Goal: Obtain resource: Obtain resource

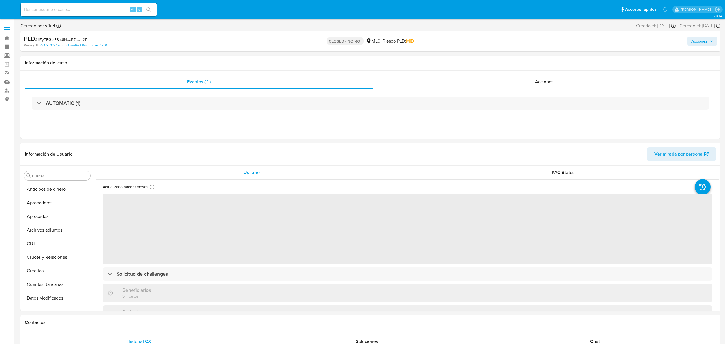
select select "10"
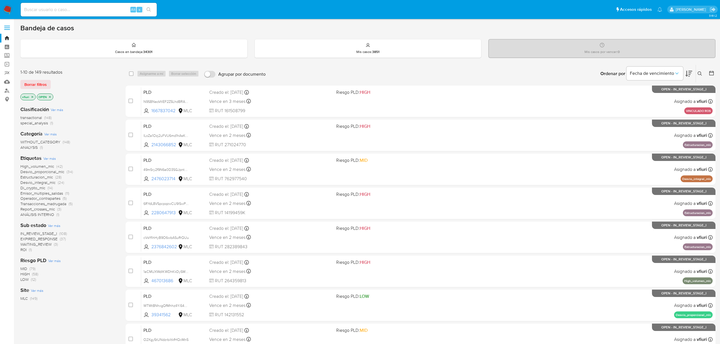
click at [711, 74] on icon at bounding box center [711, 73] width 6 height 6
click at [714, 75] on button at bounding box center [711, 73] width 7 height 7
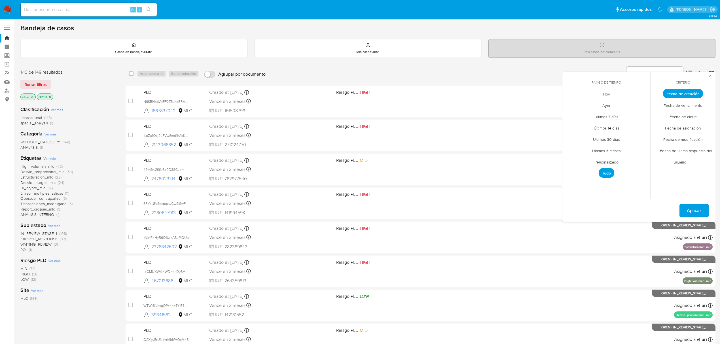
click at [610, 161] on span "Personalizado" at bounding box center [606, 162] width 36 height 12
click at [572, 105] on icon "Mes anterior" at bounding box center [570, 104] width 7 height 7
click at [640, 105] on icon "Mes siguiente" at bounding box center [641, 104] width 7 height 7
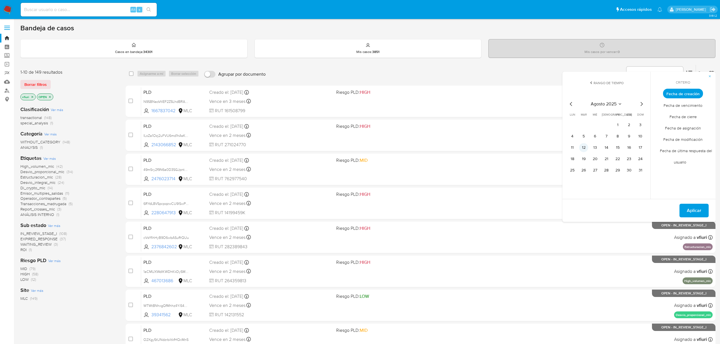
click at [587, 148] on button "12" at bounding box center [583, 147] width 9 height 9
click at [688, 209] on span "Aplicar" at bounding box center [693, 210] width 14 height 12
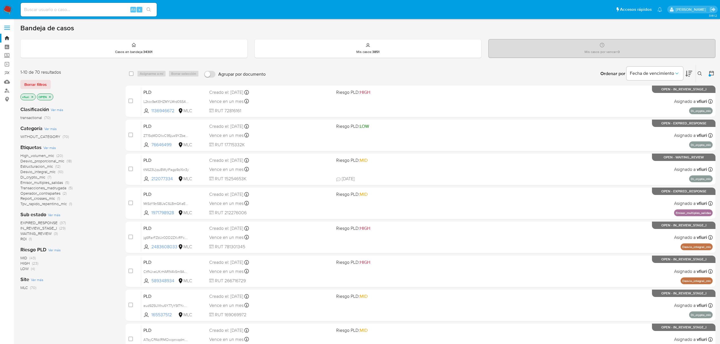
click at [42, 188] on span "Transacciones_madrugada" at bounding box center [43, 188] width 46 height 6
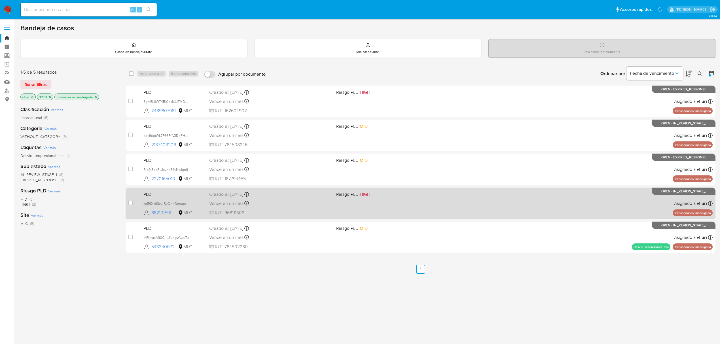
click at [503, 208] on div "PLD zg59Xk93zv1ByOnKQmagaWIT 682101591 MLC Riesgo PLD: HIGH Creado el: 12/08/20…" at bounding box center [426, 203] width 571 height 29
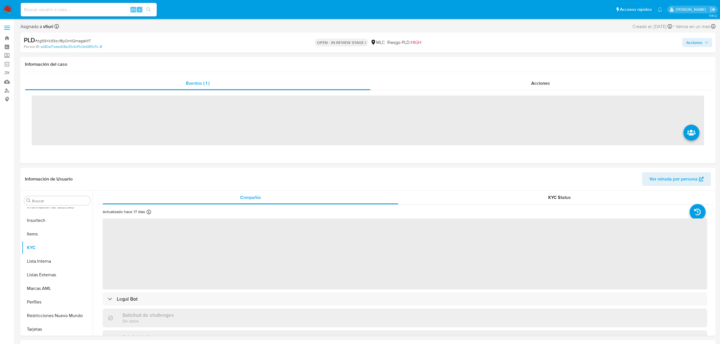
scroll to position [267, 0]
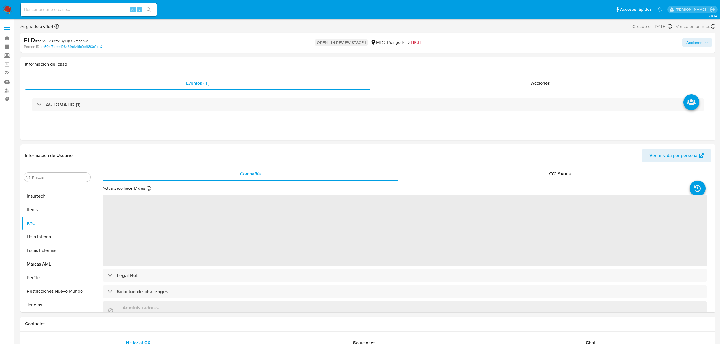
select select "10"
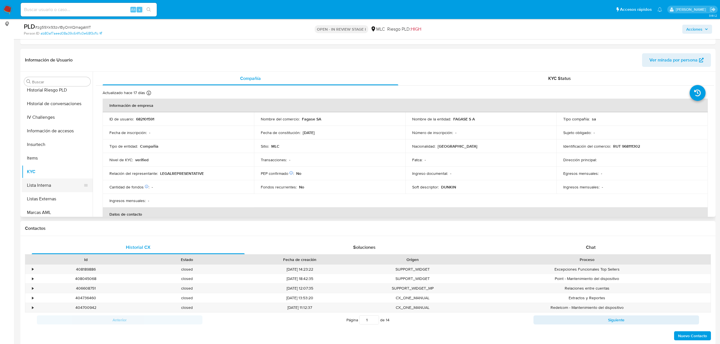
scroll to position [116, 0]
click at [61, 177] on button "Historial Casos" at bounding box center [55, 184] width 66 height 14
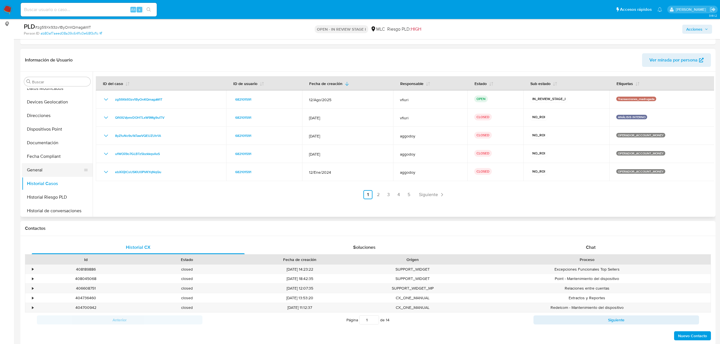
click at [50, 176] on button "General" at bounding box center [55, 170] width 66 height 14
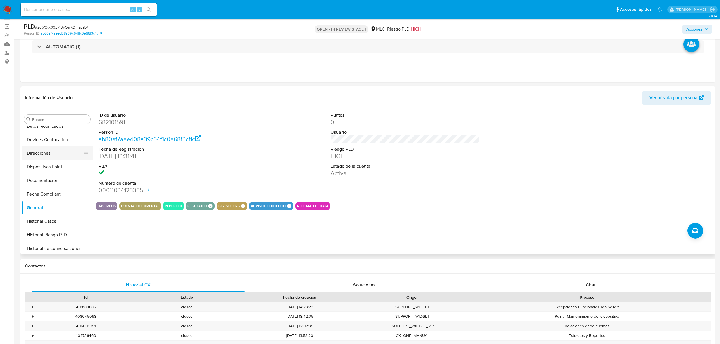
scroll to position [267, 0]
click at [37, 164] on button "KYC" at bounding box center [55, 166] width 66 height 14
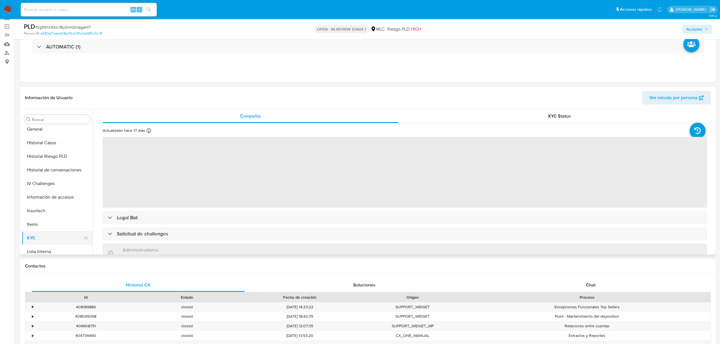
scroll to position [191, 0]
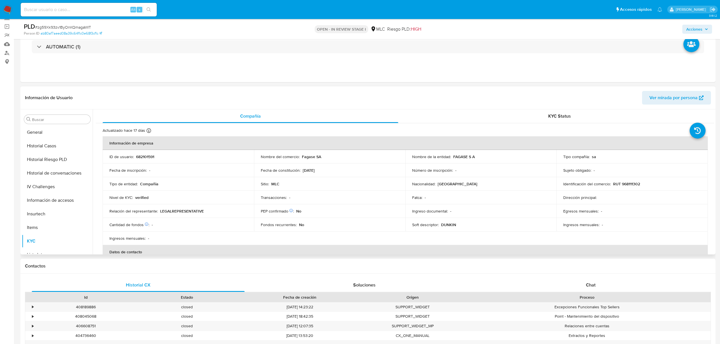
click at [146, 158] on p "682101591" at bounding box center [145, 156] width 18 height 5
copy p "682101591"
click at [49, 221] on button "Historial Casos" at bounding box center [55, 221] width 66 height 14
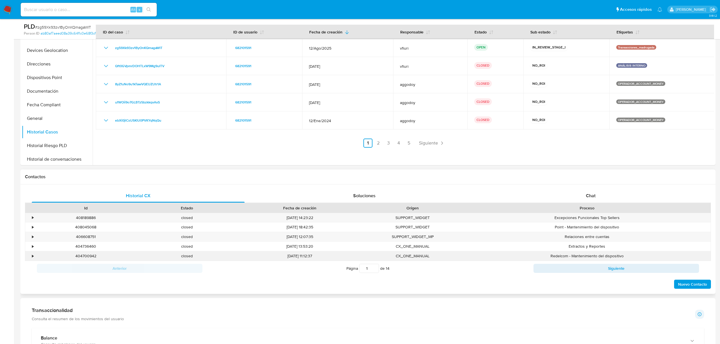
scroll to position [227, 0]
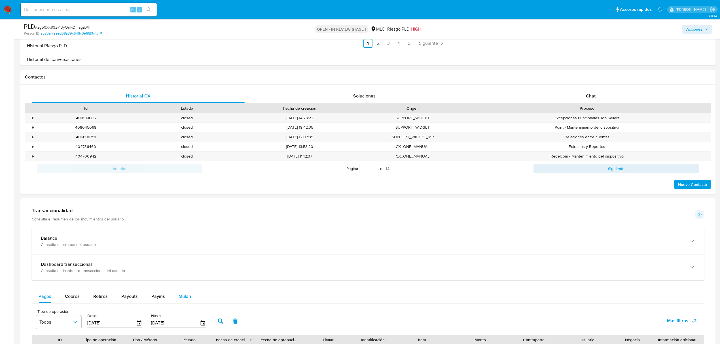
click at [180, 299] on span "Mulan" at bounding box center [184, 296] width 12 height 7
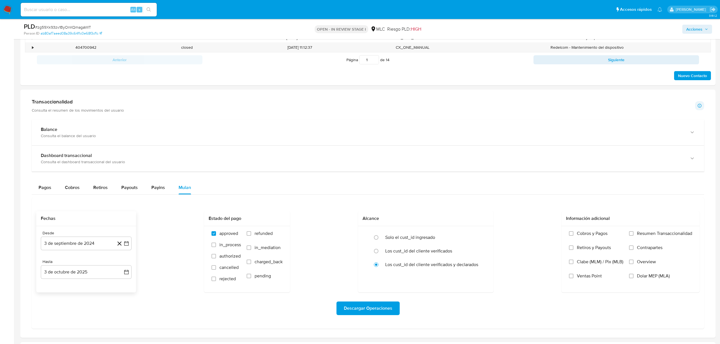
scroll to position [340, 0]
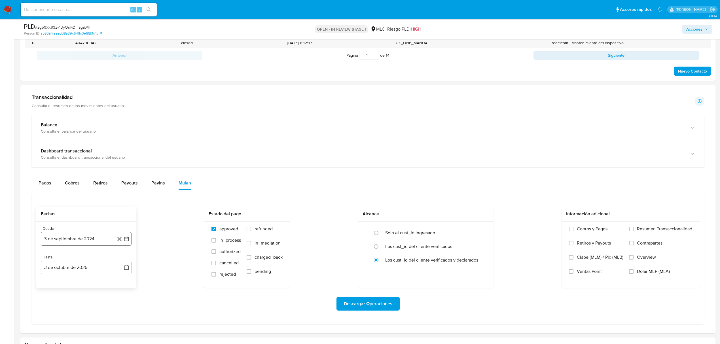
click at [128, 244] on button "3 de septiembre de 2024" at bounding box center [86, 239] width 91 height 14
click at [125, 142] on div "septiembre 2024 septiembre 2024 lun lunes mar martes mié miércoles jue jueves v…" at bounding box center [86, 180] width 91 height 101
click at [123, 141] on icon "Mes siguiente" at bounding box center [121, 141] width 7 height 7
click at [126, 241] on icon "button" at bounding box center [127, 239] width 6 height 6
click at [127, 241] on icon "button" at bounding box center [126, 239] width 5 height 5
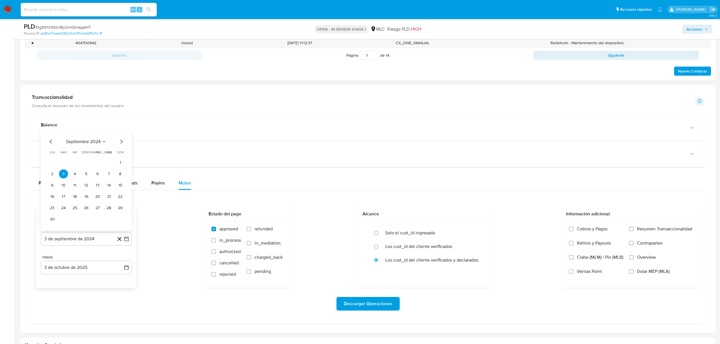
click at [116, 144] on div "septiembre 2024" at bounding box center [86, 141] width 77 height 7
click at [118, 144] on icon "Mes siguiente" at bounding box center [121, 141] width 7 height 7
click at [125, 242] on icon "button" at bounding box center [127, 239] width 6 height 6
click at [124, 241] on icon "button" at bounding box center [126, 239] width 5 height 5
click at [78, 208] on button "25" at bounding box center [74, 207] width 9 height 9
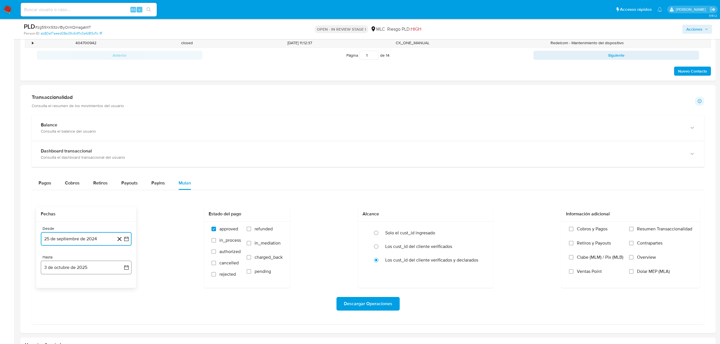
click at [127, 270] on icon "button" at bounding box center [127, 268] width 6 height 6
click at [49, 183] on icon "Mes anterior" at bounding box center [51, 181] width 7 height 7
click at [78, 238] on button "24" at bounding box center [74, 236] width 9 height 9
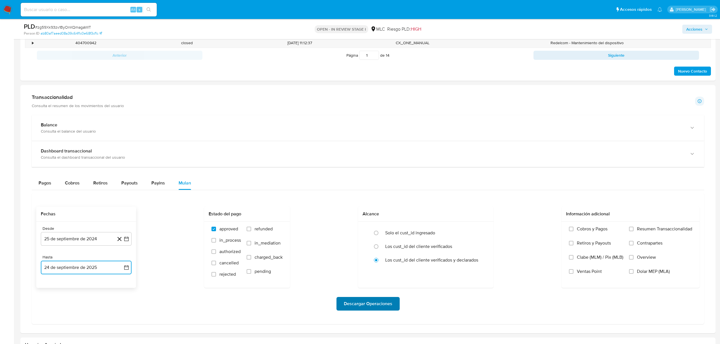
click at [363, 302] on span "Descargar Operaciones" at bounding box center [368, 303] width 48 height 12
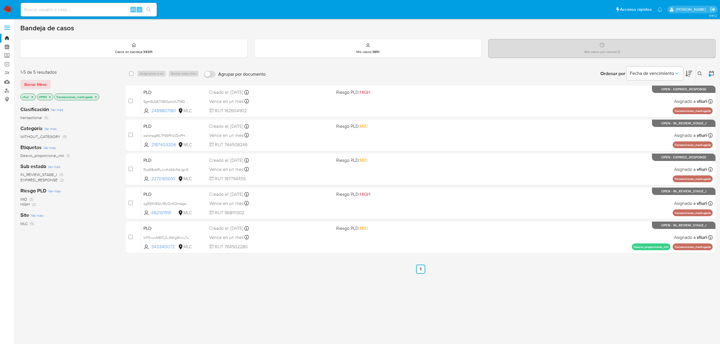
click at [97, 96] on icon "close-filter" at bounding box center [95, 96] width 3 height 3
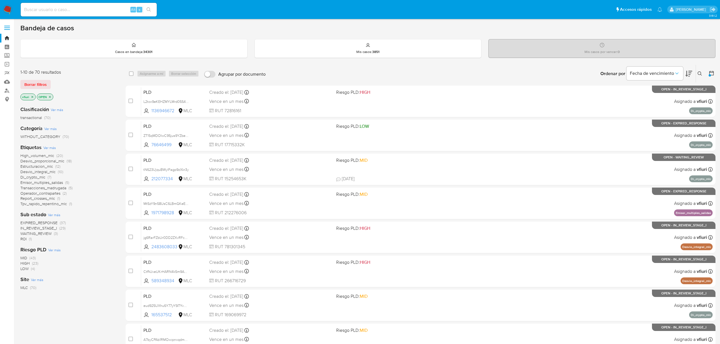
click at [44, 228] on span "IN_REVIEW_STAGE_I" at bounding box center [38, 228] width 37 height 6
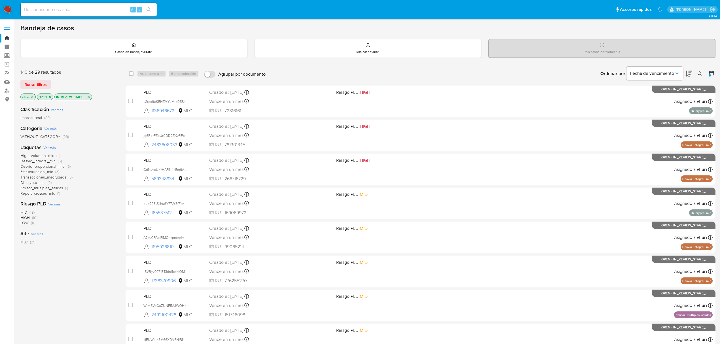
click at [31, 188] on span "Emisor_multiples_salidas" at bounding box center [41, 188] width 42 height 6
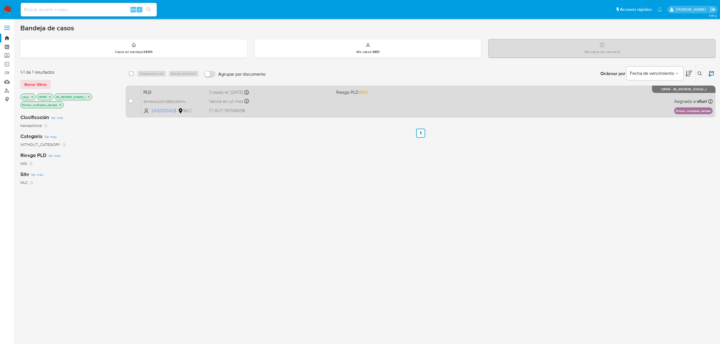
click at [323, 108] on span "RUT 151746098" at bounding box center [270, 111] width 122 height 6
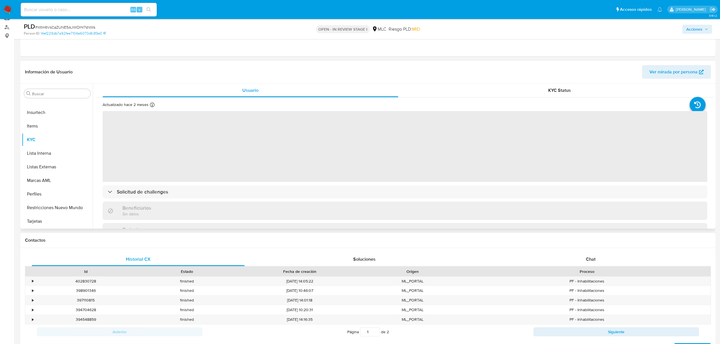
scroll to position [75, 0]
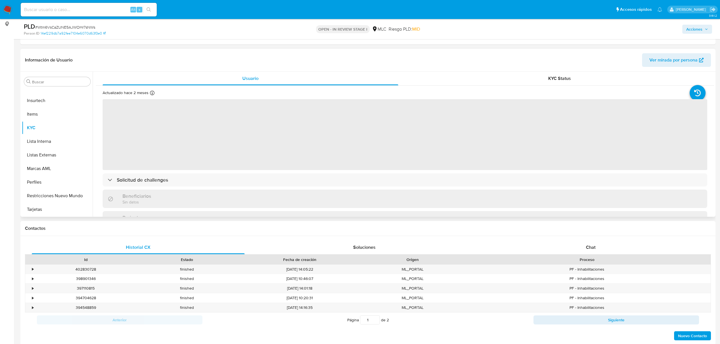
select select "10"
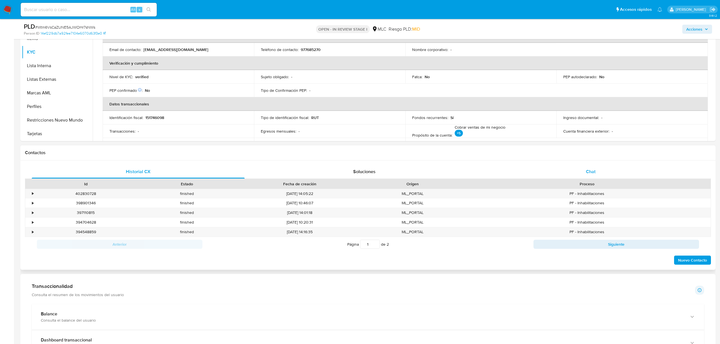
click at [595, 168] on span "Chat" at bounding box center [591, 171] width 10 height 7
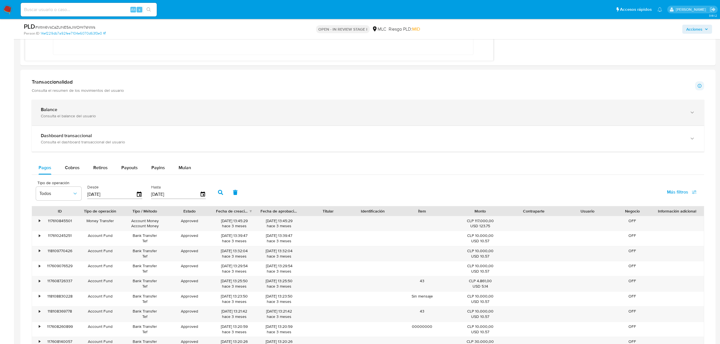
scroll to position [604, 0]
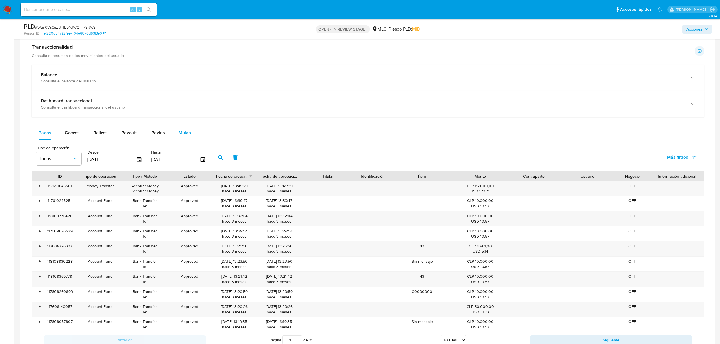
click at [181, 131] on span "Mulan" at bounding box center [184, 132] width 12 height 7
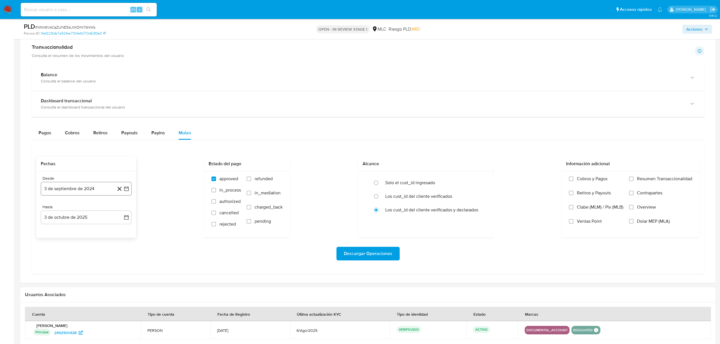
click at [130, 194] on button "3 de septiembre de 2024" at bounding box center [86, 189] width 91 height 14
click at [72, 278] on button "25" at bounding box center [74, 275] width 9 height 9
click at [125, 220] on icon "button" at bounding box center [127, 217] width 6 height 6
click at [49, 238] on icon "Mes anterior" at bounding box center [51, 237] width 7 height 7
click at [74, 294] on button "24" at bounding box center [74, 292] width 9 height 9
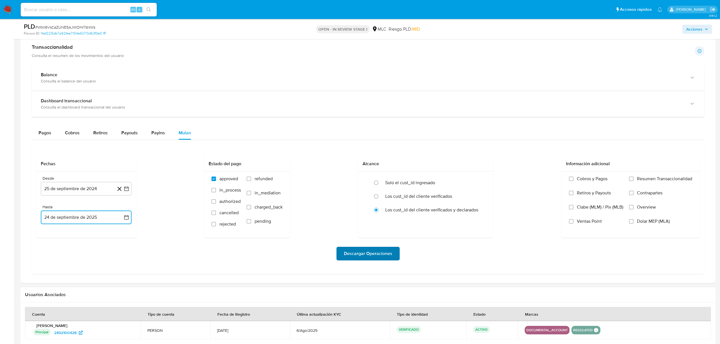
click at [364, 256] on span "Descargar Operaciones" at bounding box center [368, 253] width 48 height 12
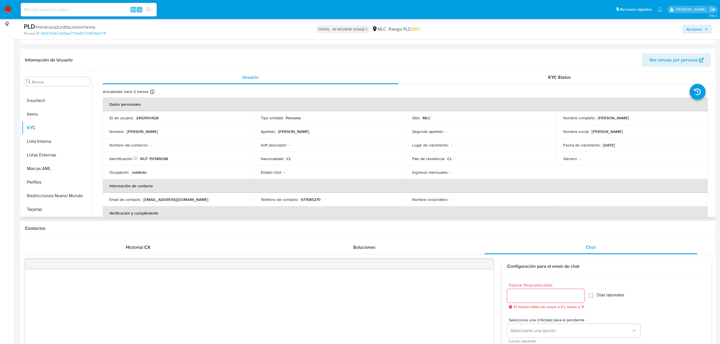
scroll to position [0, 0]
click at [150, 117] on p "2492100428" at bounding box center [147, 118] width 22 height 5
copy p "2492100428"
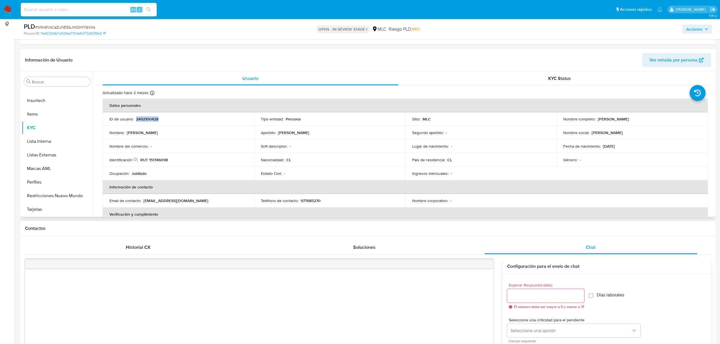
copy p "2492100428"
